Goal: Transaction & Acquisition: Download file/media

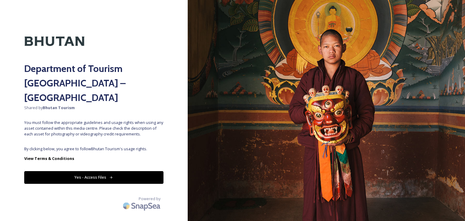
click at [88, 171] on button "Yes - Access Files" at bounding box center [93, 177] width 139 height 12
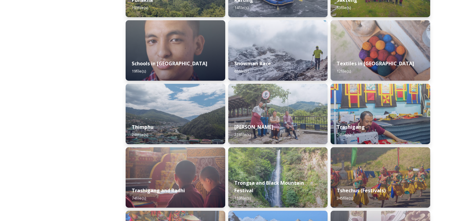
scroll to position [641, 0]
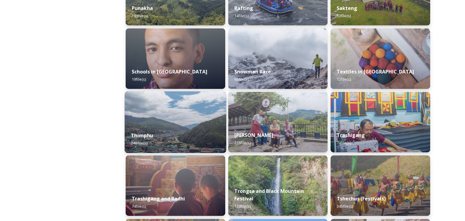
click at [155, 125] on img at bounding box center [175, 122] width 101 height 62
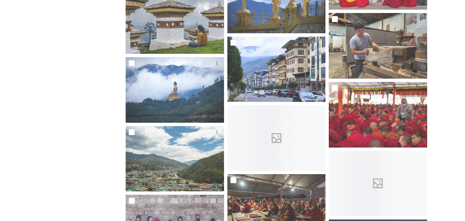
scroll to position [1672, 0]
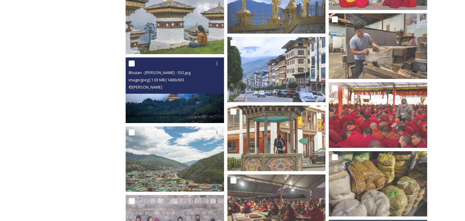
click at [172, 105] on img at bounding box center [175, 91] width 98 height 66
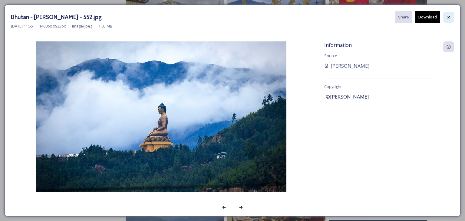
click at [449, 15] on icon at bounding box center [448, 17] width 5 height 5
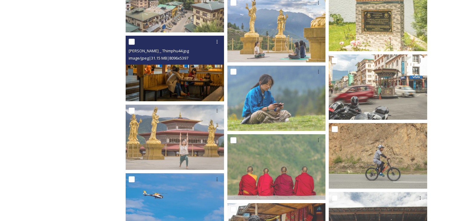
scroll to position [5256, 0]
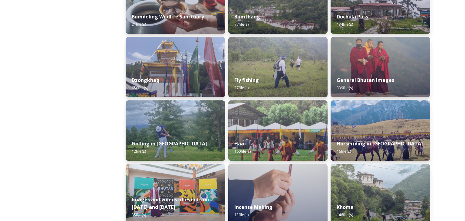
scroll to position [251, 0]
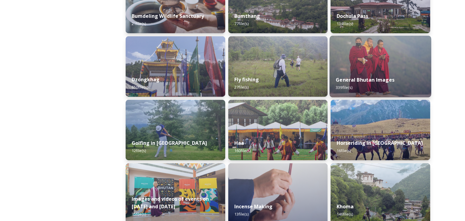
click at [360, 80] on strong "General Bhutan Images" at bounding box center [365, 80] width 59 height 7
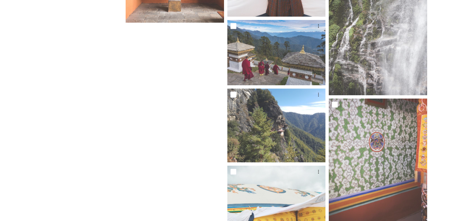
scroll to position [11788, 0]
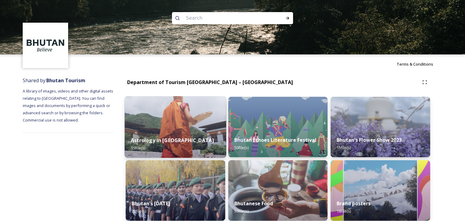
click at [171, 138] on strong "Astrology in [GEOGRAPHIC_DATA]" at bounding box center [172, 140] width 83 height 7
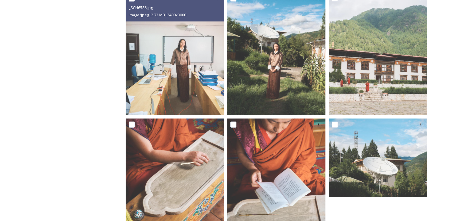
scroll to position [535, 0]
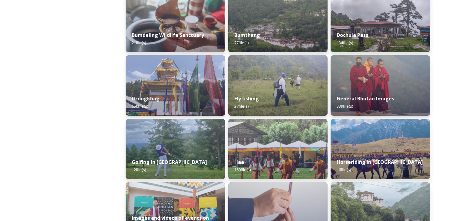
scroll to position [233, 0]
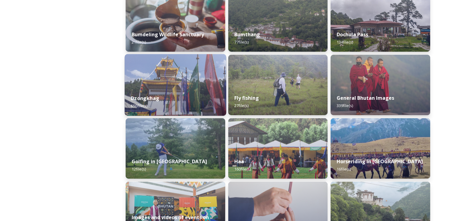
click at [153, 99] on strong "Dzongkhag" at bounding box center [145, 98] width 28 height 7
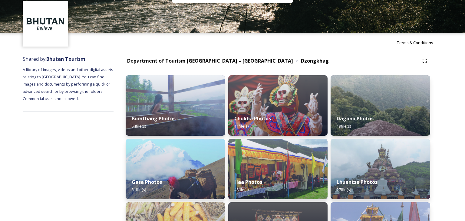
scroll to position [8, 0]
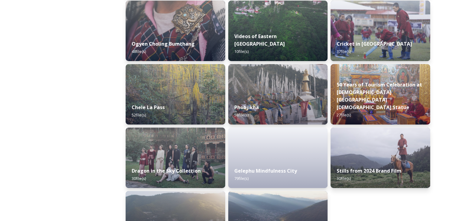
scroll to position [987, 0]
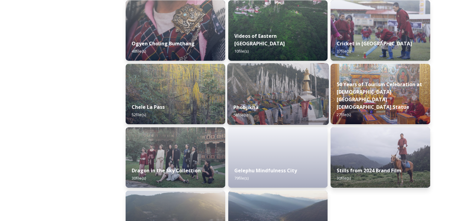
click at [269, 105] on div "Phobjikha 58 file(s)" at bounding box center [277, 112] width 101 height 28
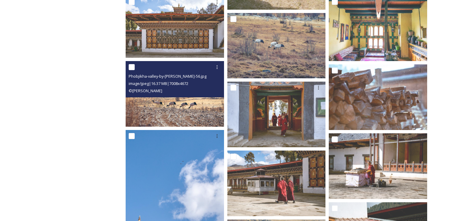
scroll to position [762, 0]
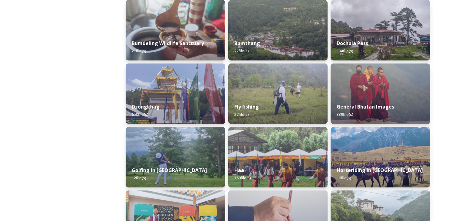
scroll to position [237, 0]
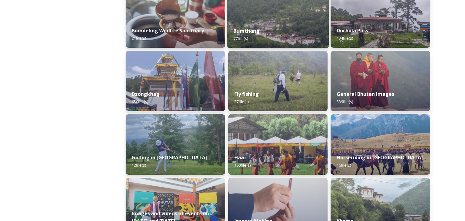
click at [241, 34] on strong "Bumthang" at bounding box center [246, 31] width 26 height 7
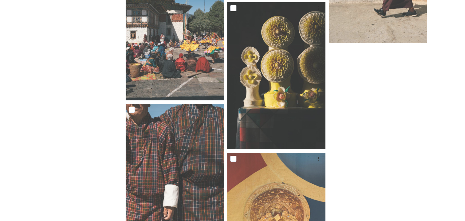
scroll to position [2914, 0]
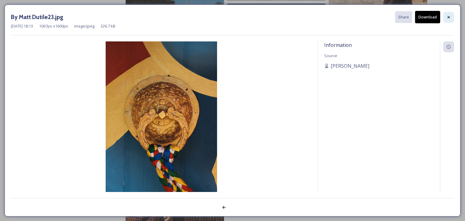
click at [449, 17] on icon at bounding box center [449, 17] width 2 height 2
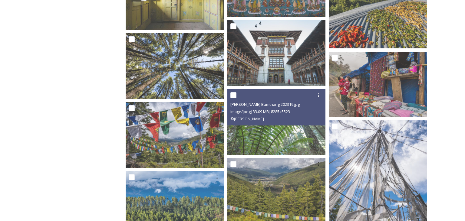
scroll to position [1207, 0]
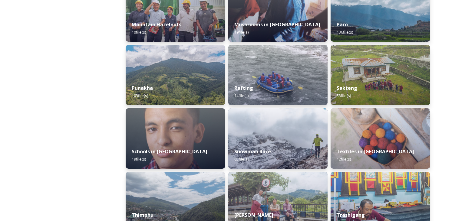
scroll to position [561, 0]
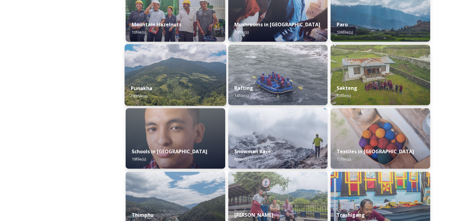
click at [147, 90] on strong "Punakha" at bounding box center [142, 88] width 22 height 7
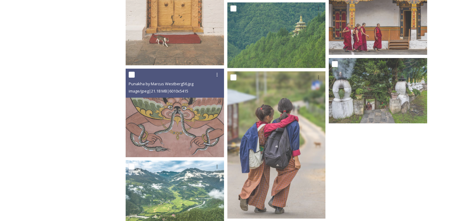
scroll to position [2829, 0]
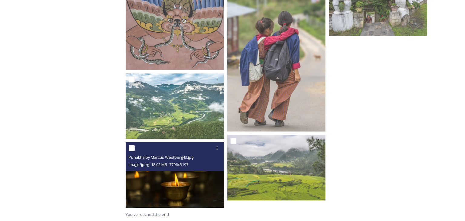
click at [188, 183] on img at bounding box center [175, 175] width 98 height 66
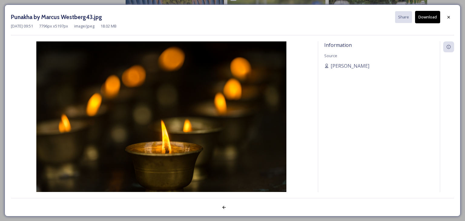
click at [433, 17] on button "Download" at bounding box center [427, 17] width 25 height 12
